Goal: Obtain resource: Download file/media

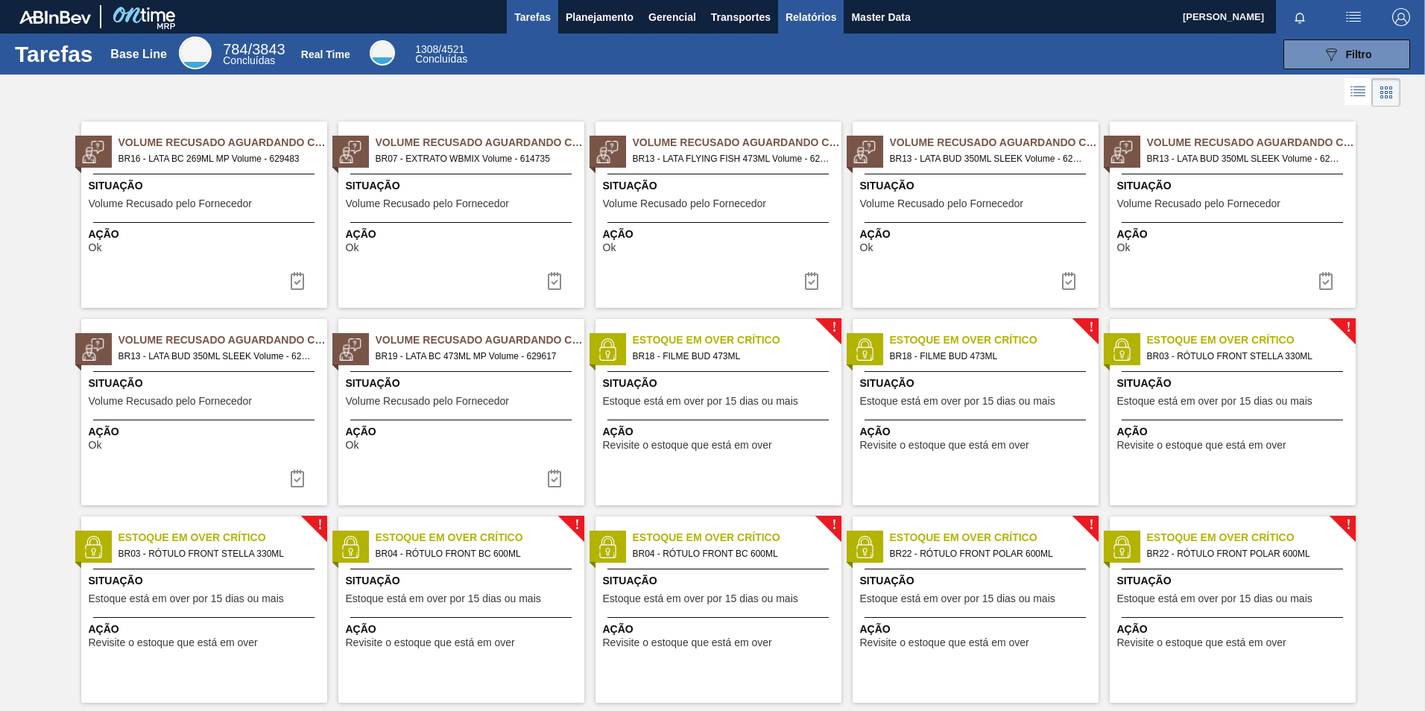
click at [813, 18] on span "Relatórios" at bounding box center [810, 17] width 51 height 18
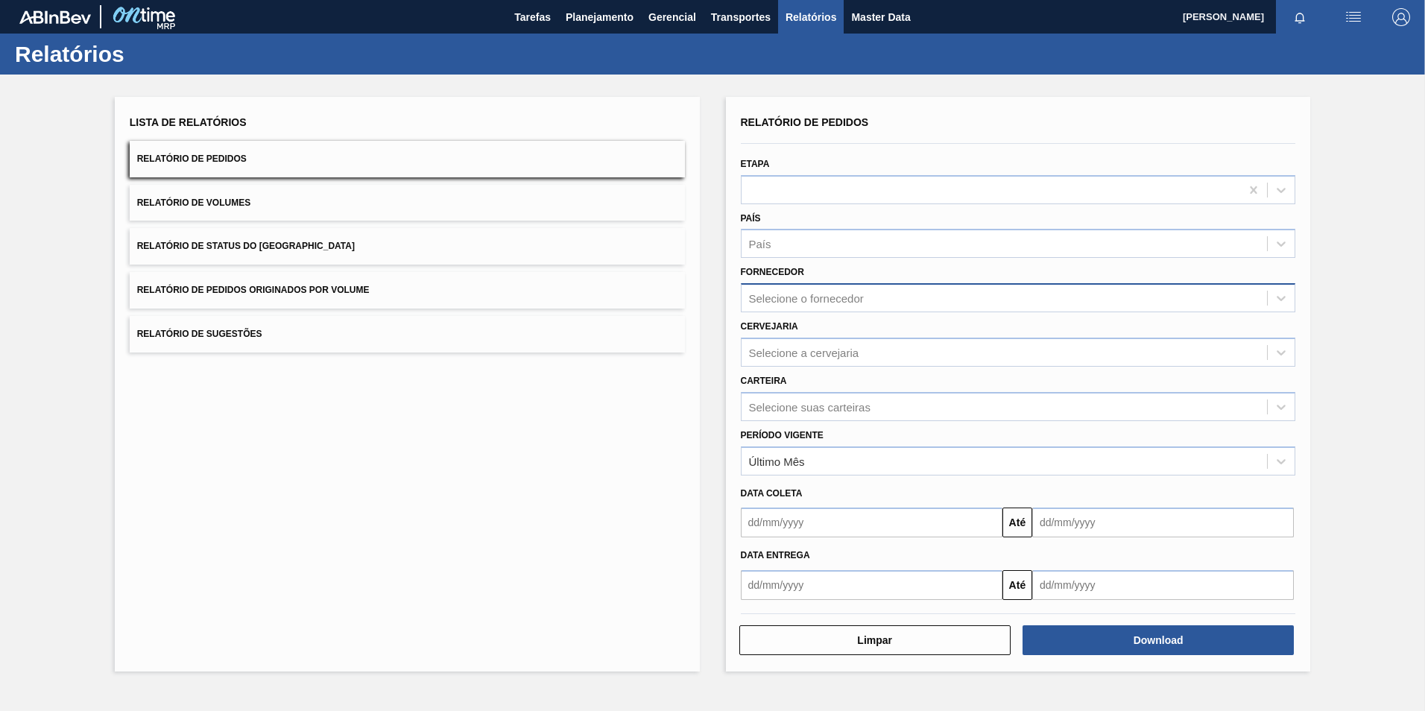
click at [872, 303] on div "Selecione o fornecedor" at bounding box center [1004, 299] width 526 height 22
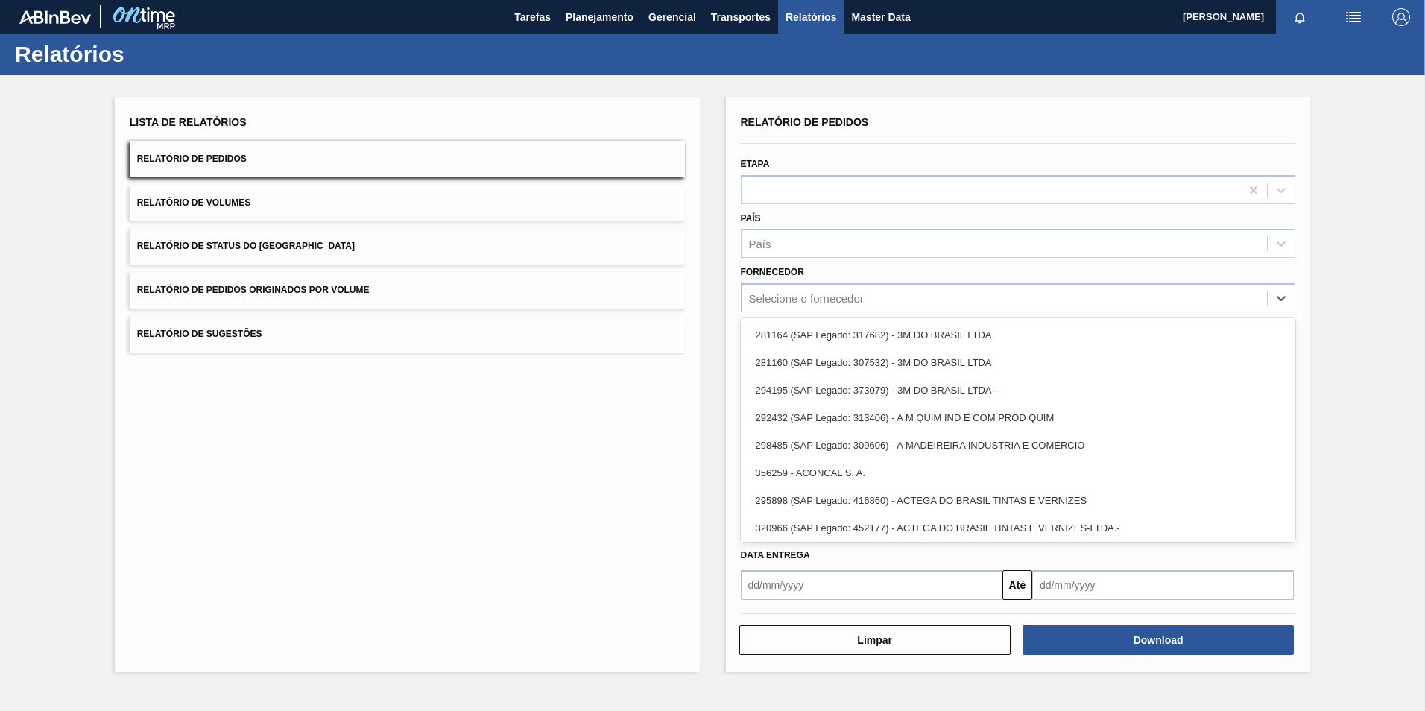
paste input "293289"
type input "293289"
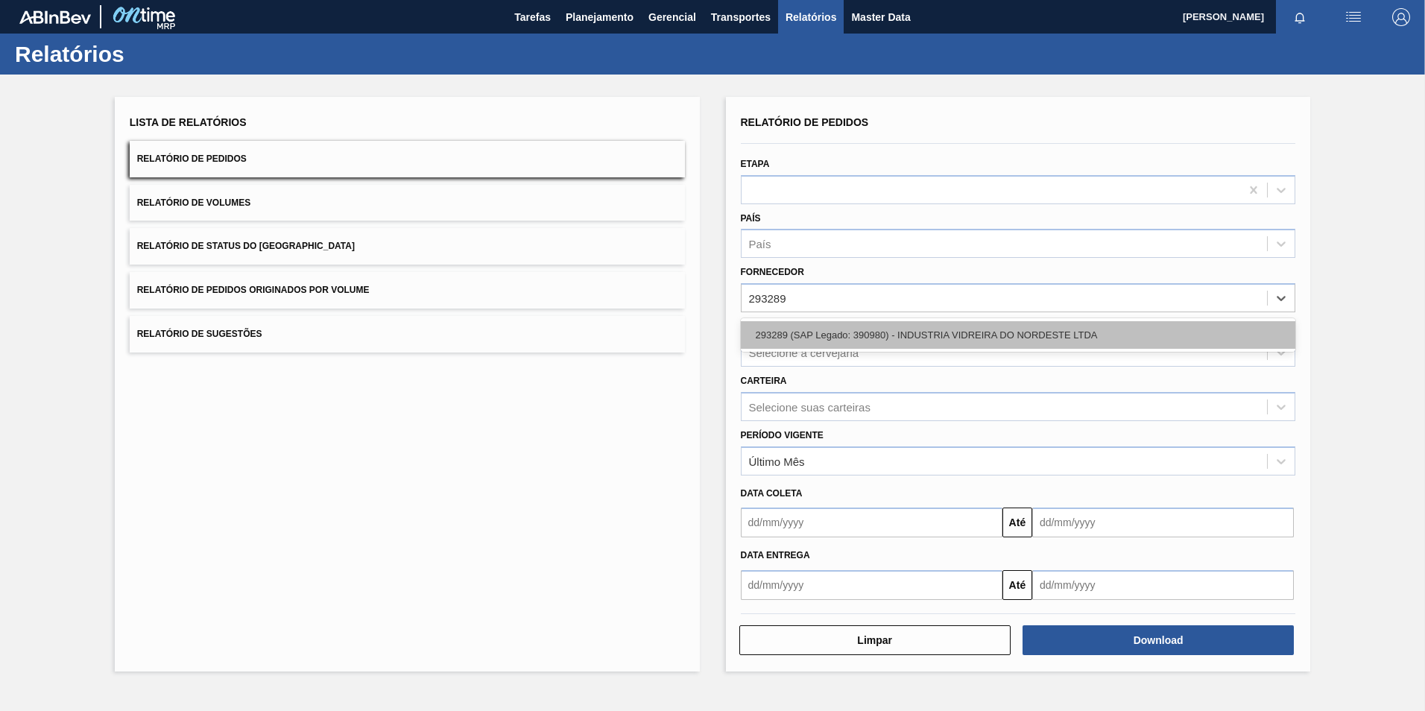
click at [898, 332] on div "293289 (SAP Legado: 390980) - INDUSTRIA VIDREIRA DO NORDESTE LTDA" at bounding box center [1018, 335] width 555 height 28
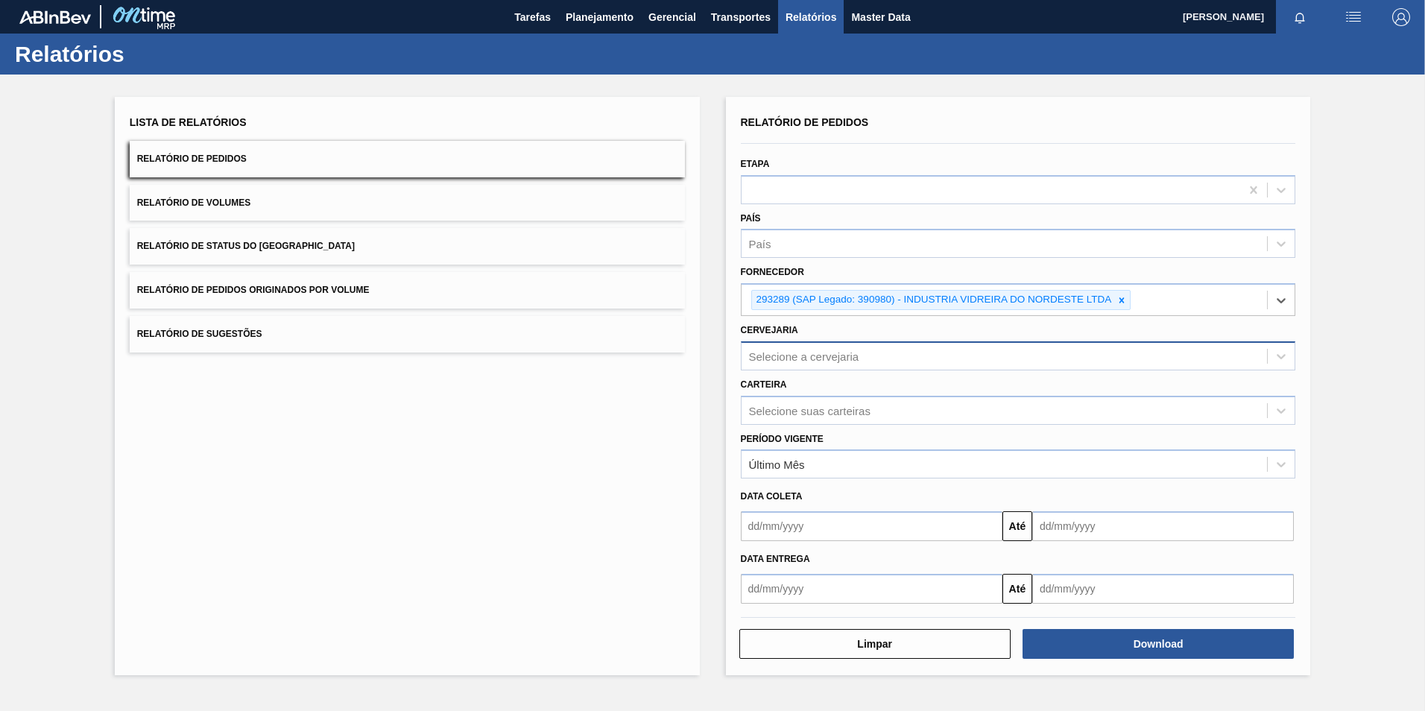
click at [852, 355] on div "Selecione a cervejaria" at bounding box center [804, 355] width 110 height 13
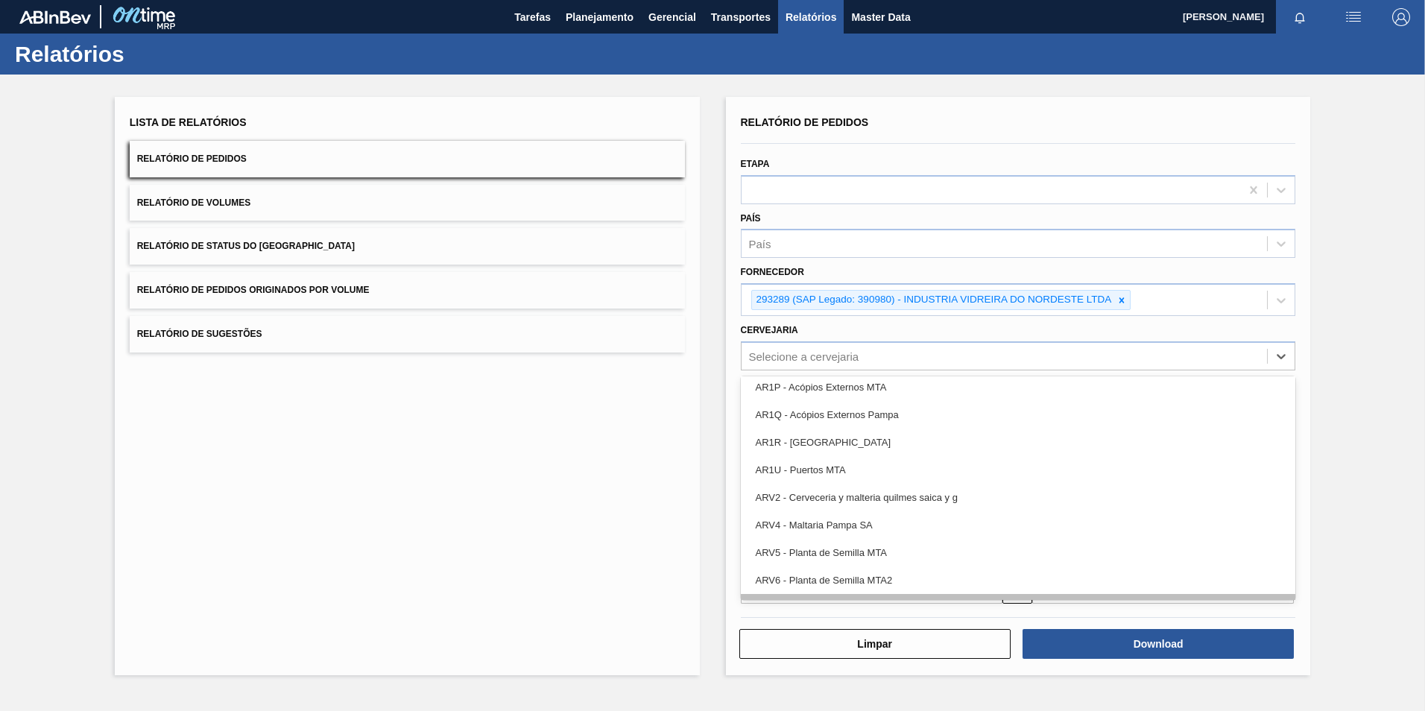
scroll to position [224, 0]
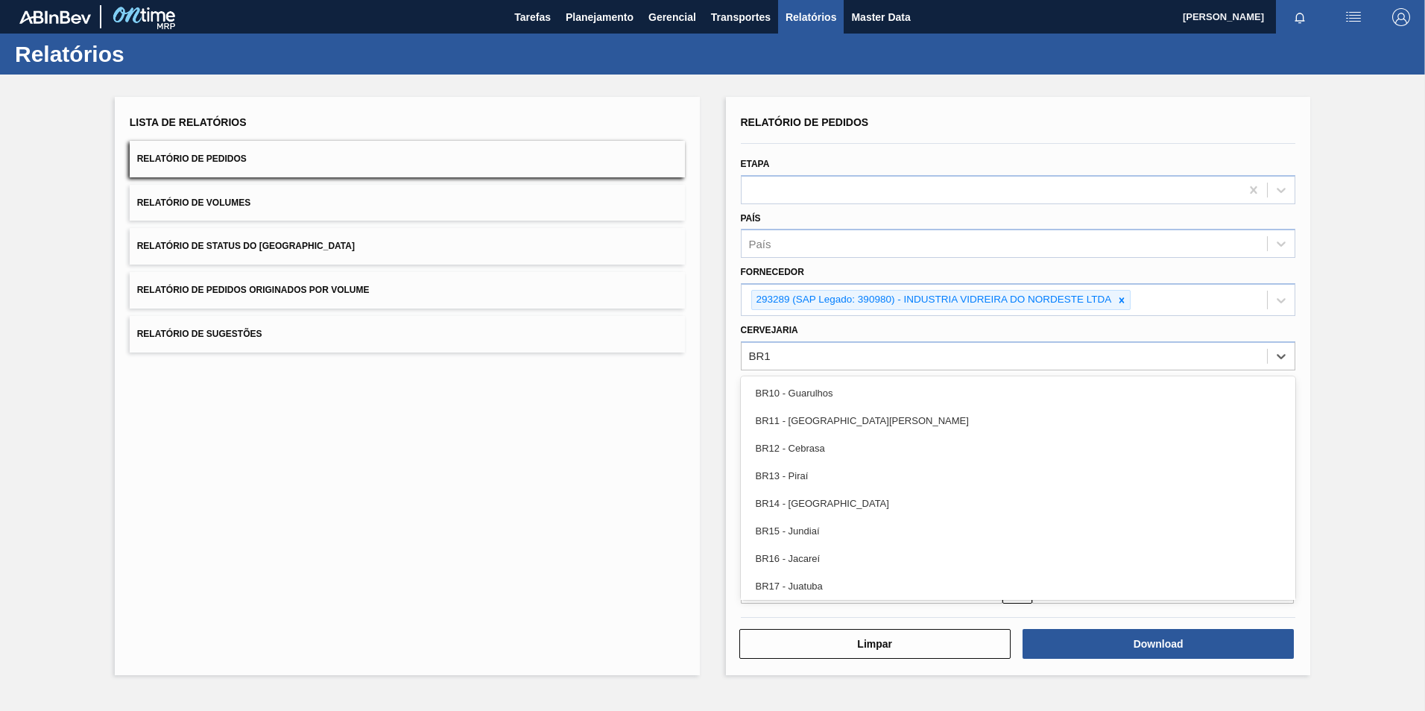
type input "BR13"
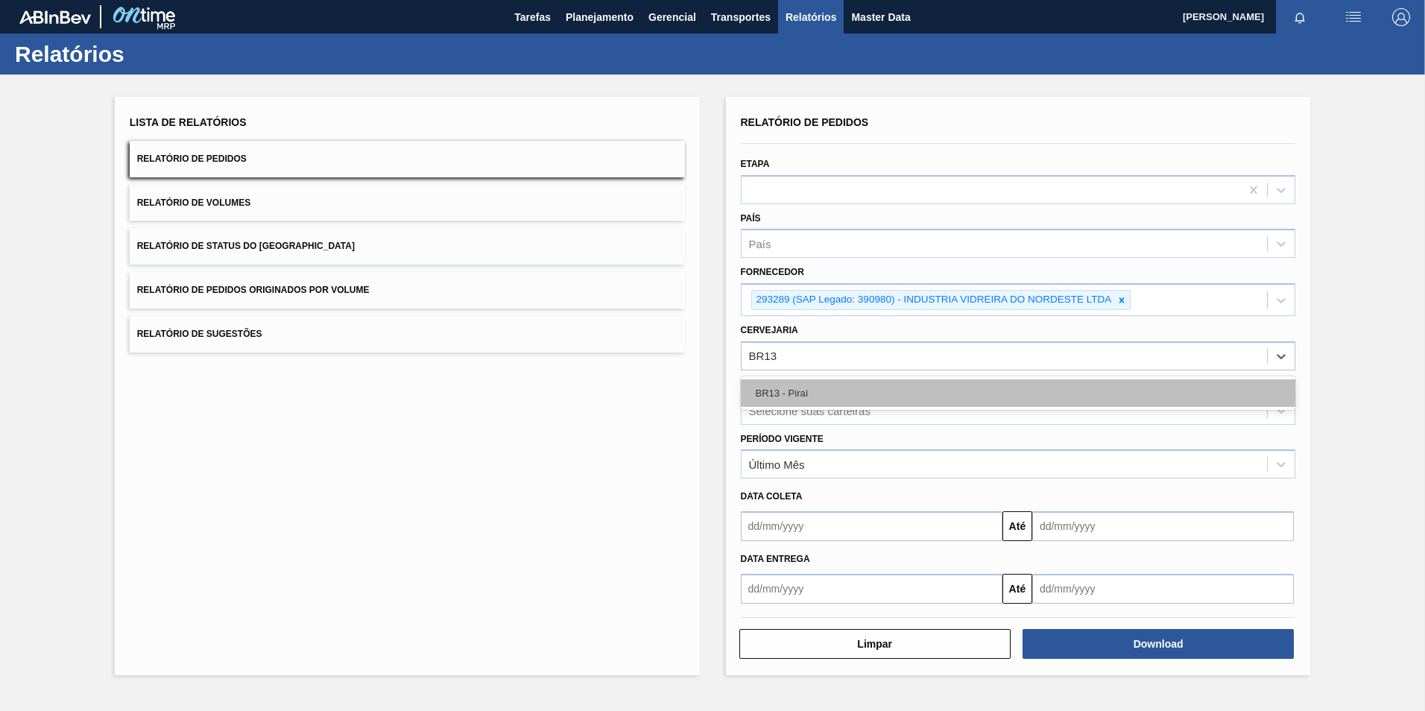
click at [845, 383] on div "BR13 - Piraí" at bounding box center [1018, 393] width 555 height 28
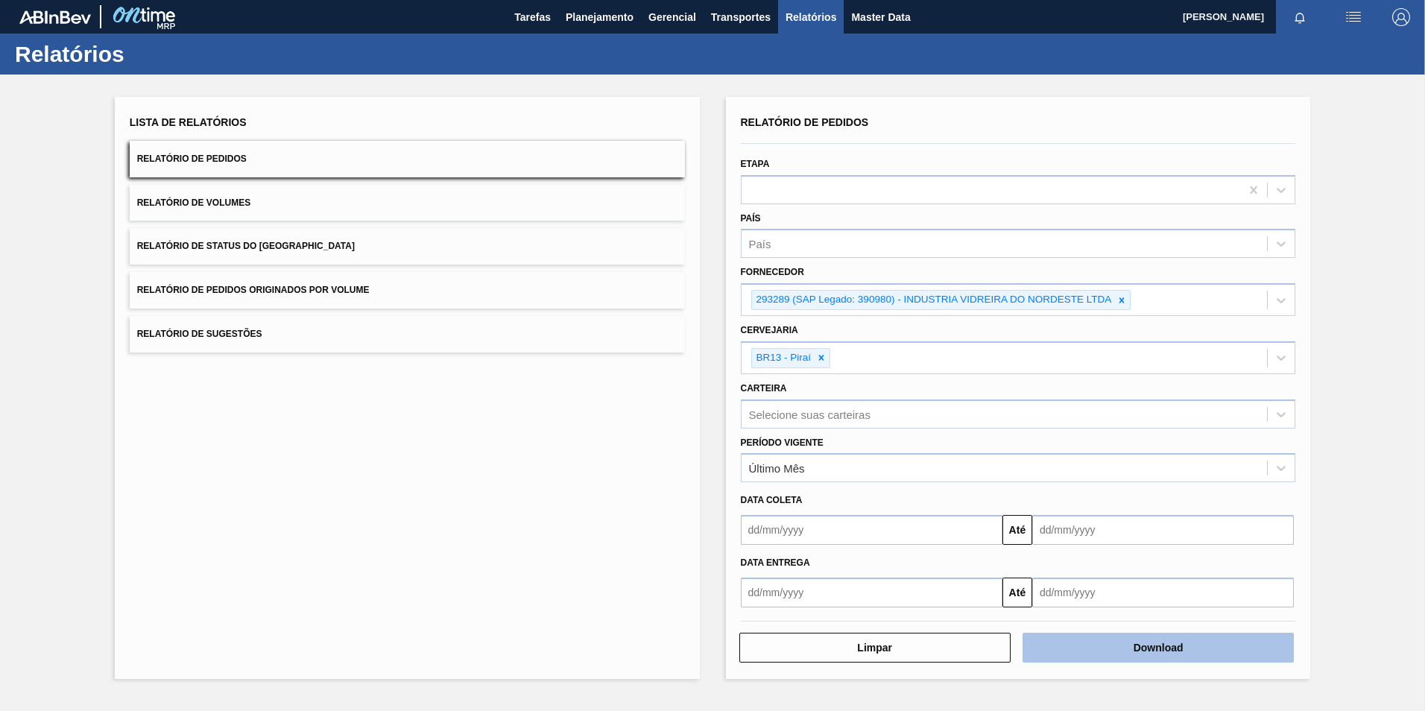
click at [1123, 650] on button "Download" at bounding box center [1157, 648] width 271 height 30
